Goal: Task Accomplishment & Management: Use online tool/utility

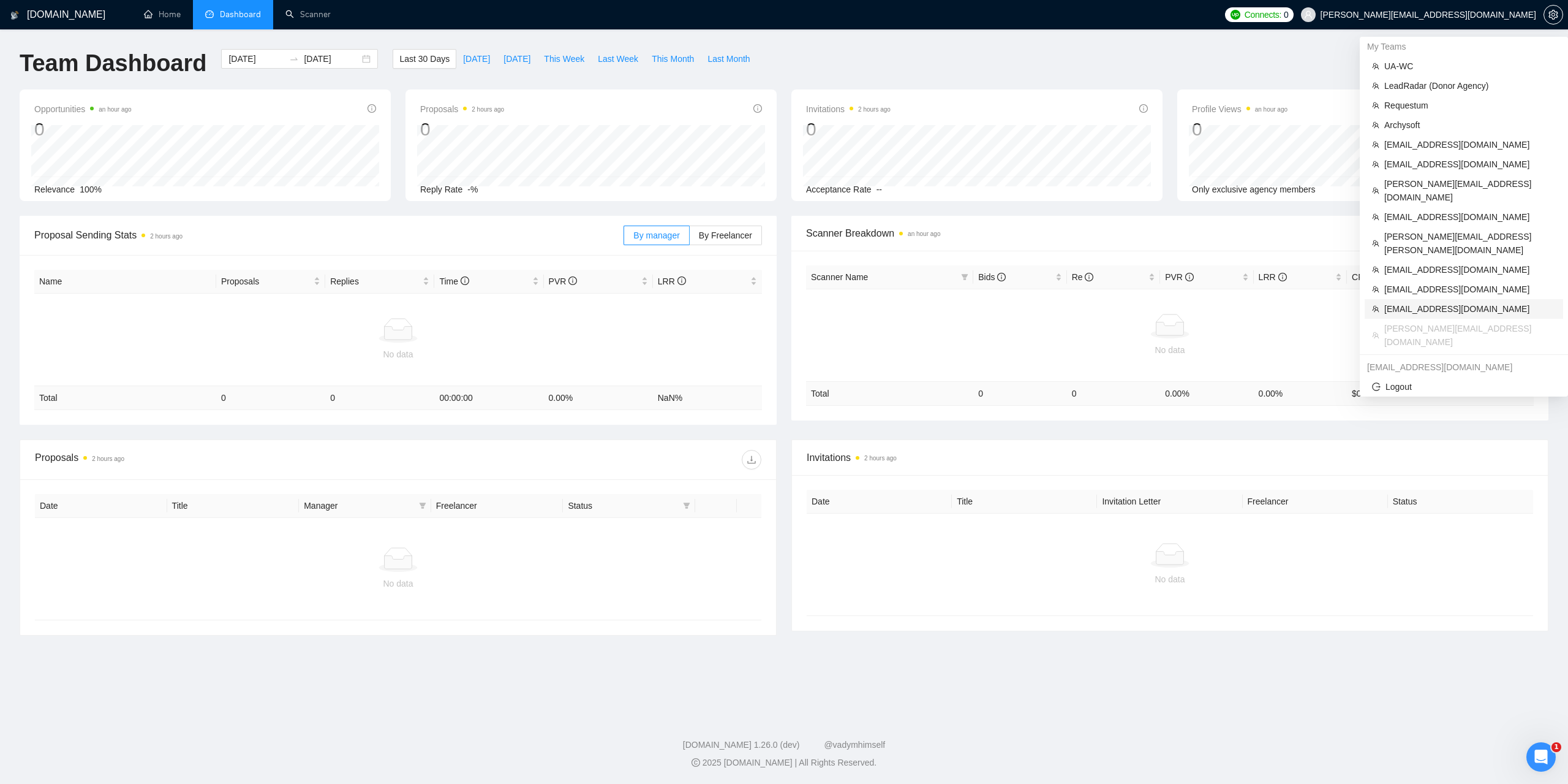
click at [1410, 302] on span "[EMAIL_ADDRESS][DOMAIN_NAME]" at bounding box center [1470, 309] width 172 height 14
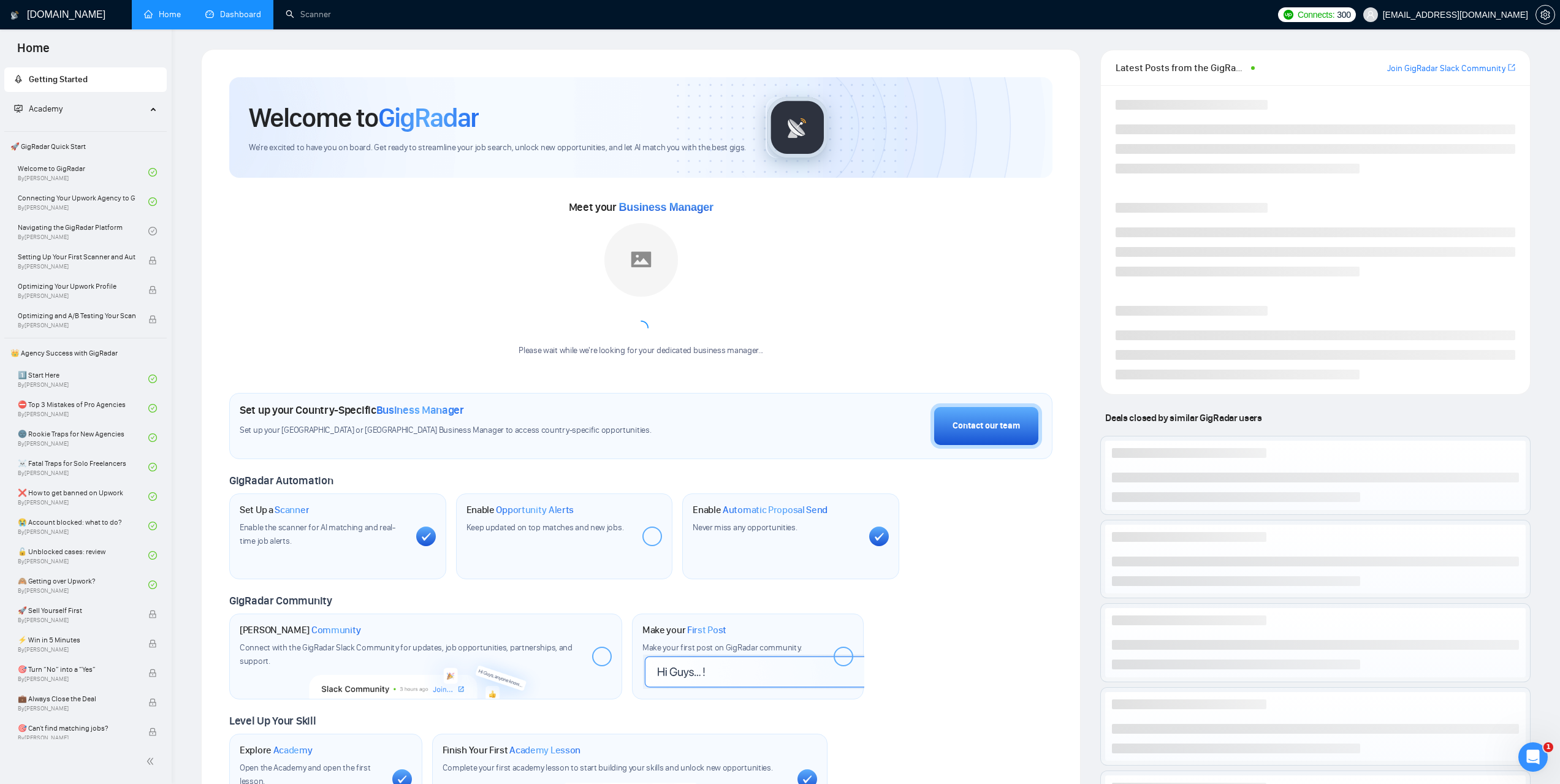
click at [220, 9] on link "Dashboard" at bounding box center [233, 14] width 56 height 10
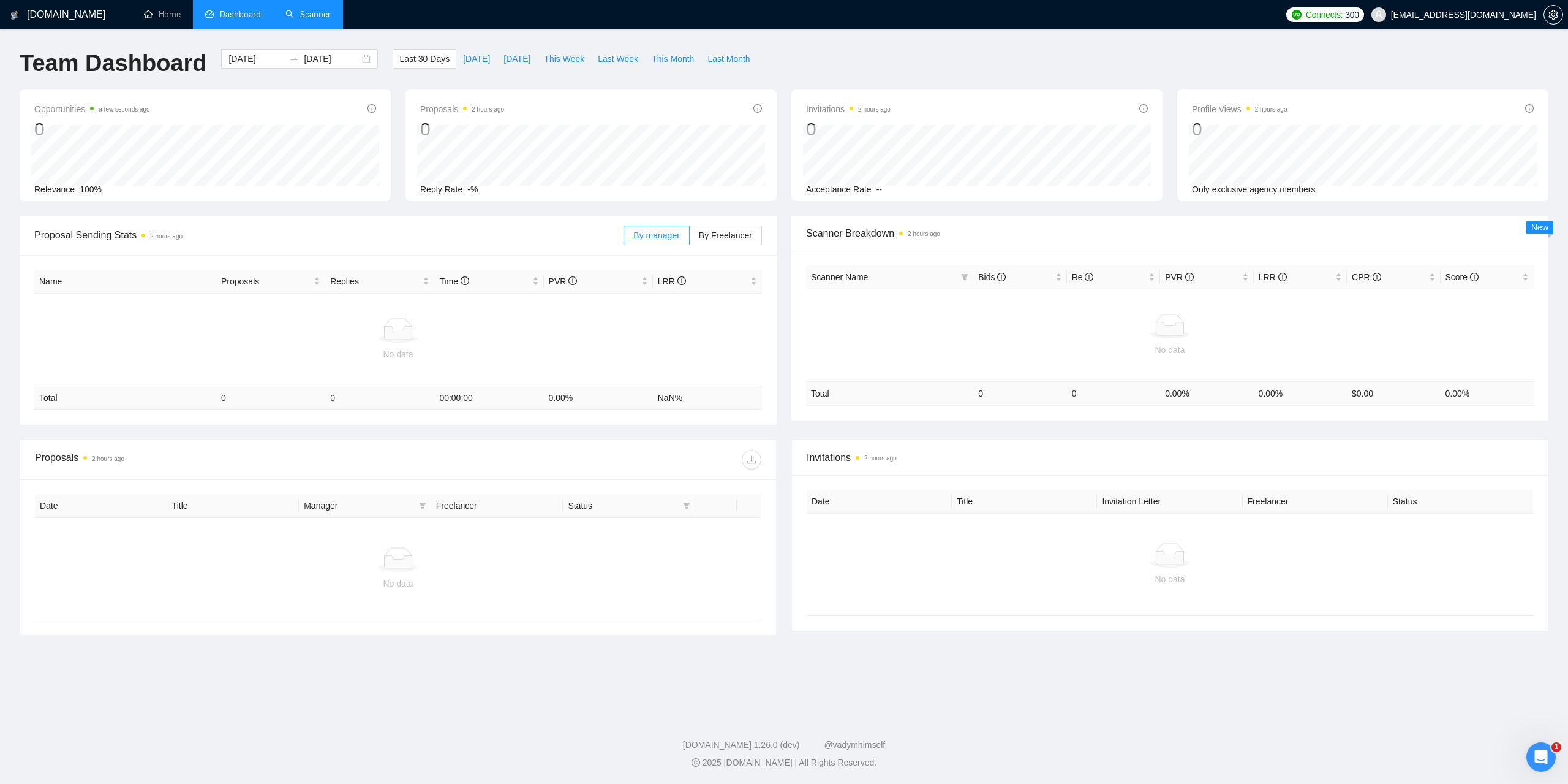
click at [307, 16] on link "Scanner" at bounding box center [308, 14] width 46 height 10
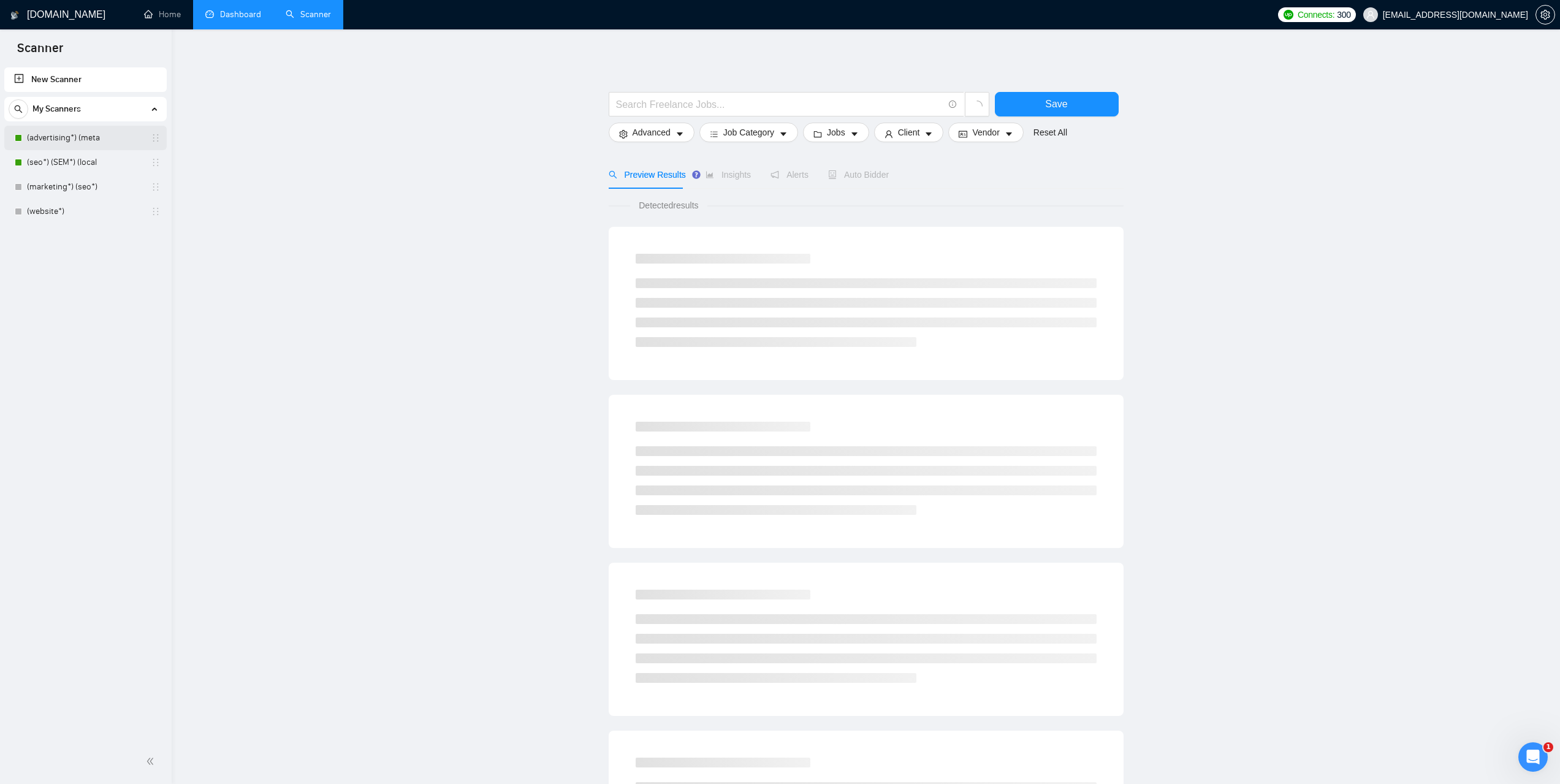
click at [49, 138] on link "(advertising*) (meta" at bounding box center [85, 138] width 116 height 25
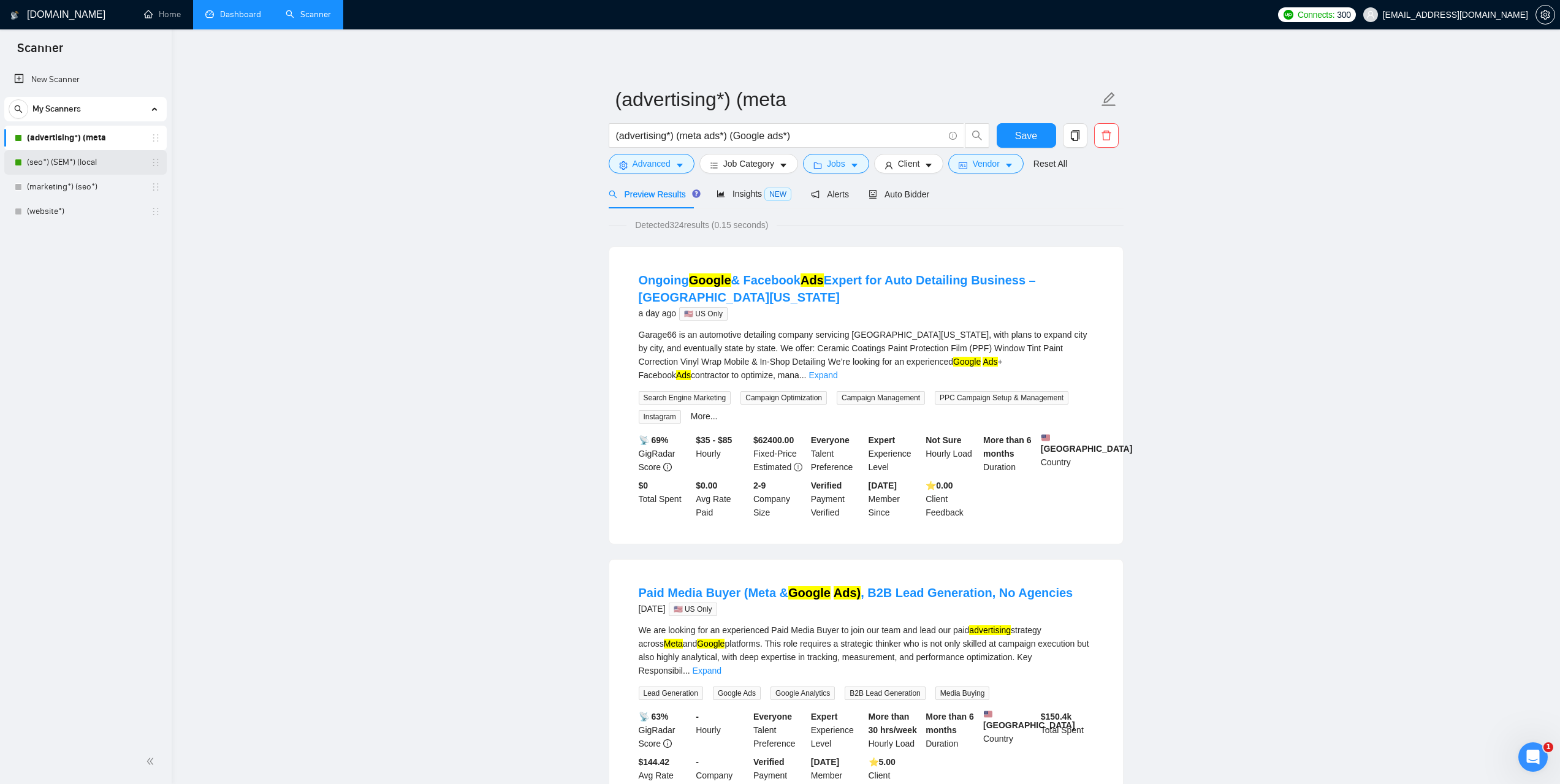
click at [82, 163] on link "(seo*) (SEM*) (local" at bounding box center [85, 162] width 116 height 25
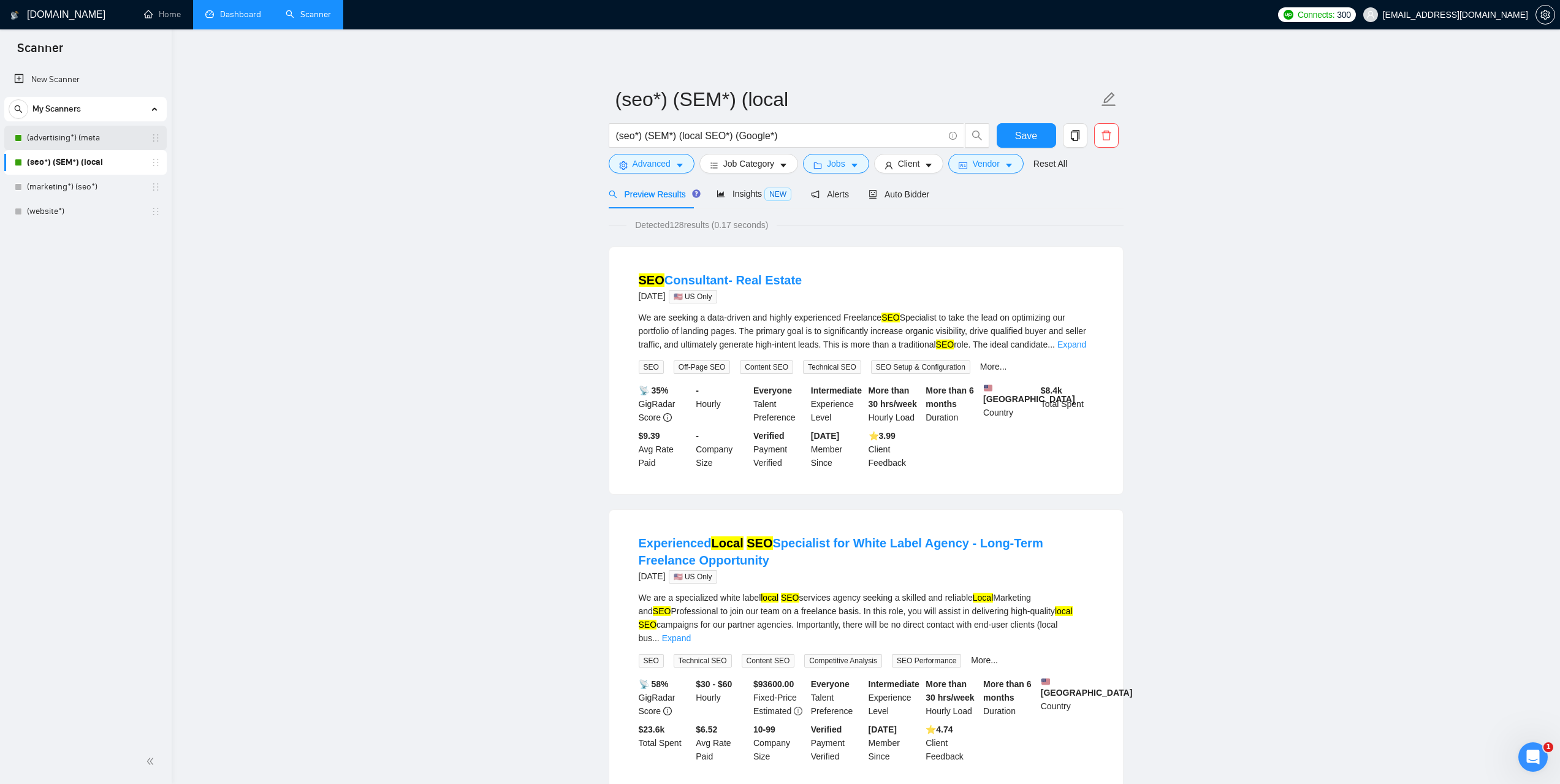
click at [79, 139] on link "(advertising*) (meta" at bounding box center [85, 138] width 116 height 25
